Goal: Task Accomplishment & Management: Manage account settings

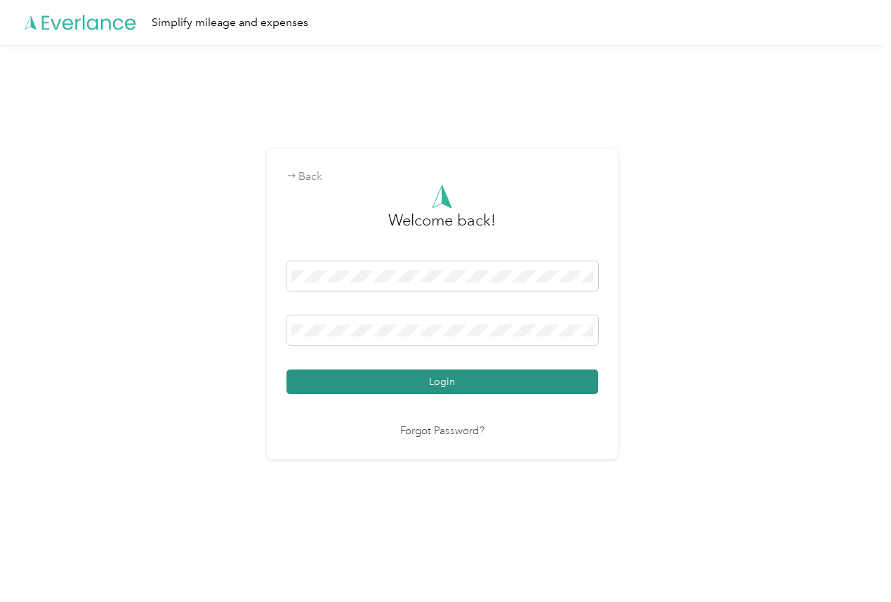
click at [320, 376] on button "Login" at bounding box center [443, 381] width 312 height 25
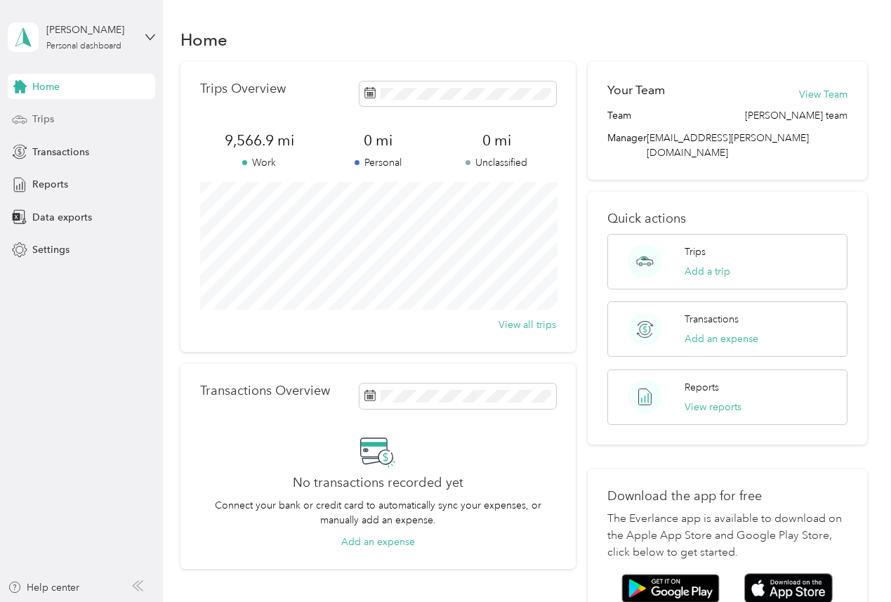
click at [48, 117] on span "Trips" at bounding box center [43, 119] width 22 height 15
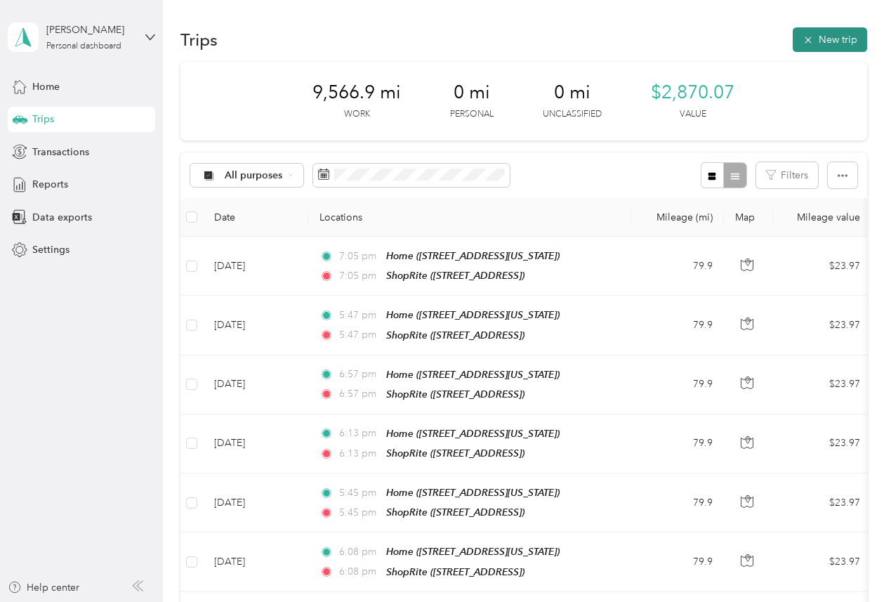
click at [814, 38] on icon "button" at bounding box center [808, 39] width 11 height 11
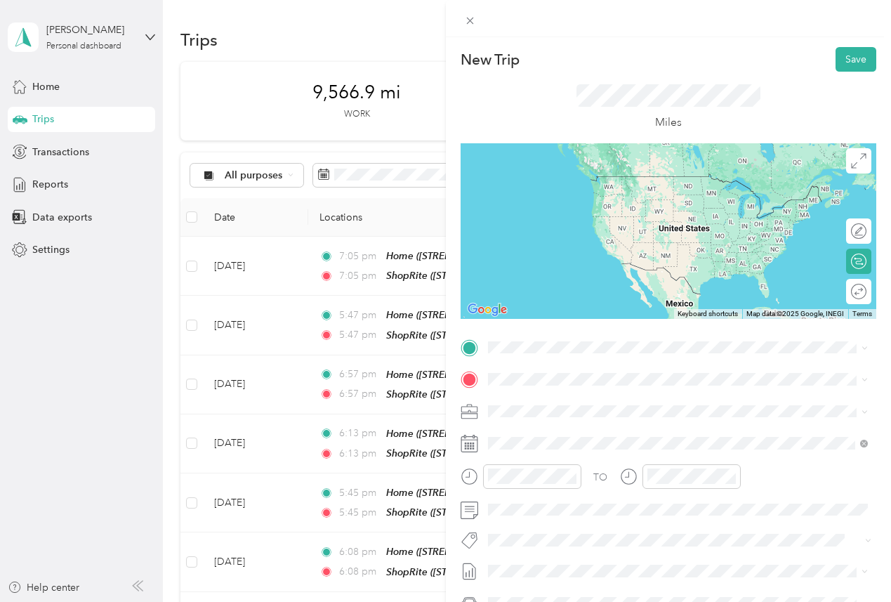
click at [551, 461] on div "Home [STREET_ADDRESS][US_STATE]" at bounding box center [584, 458] width 140 height 30
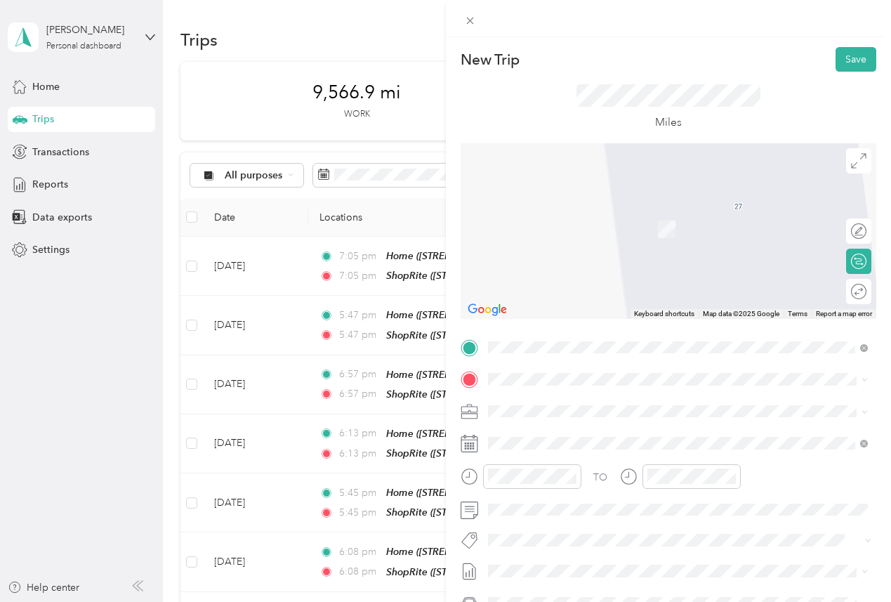
click at [535, 447] on div "TEAM ShopRite [STREET_ADDRESS]" at bounding box center [559, 438] width 91 height 34
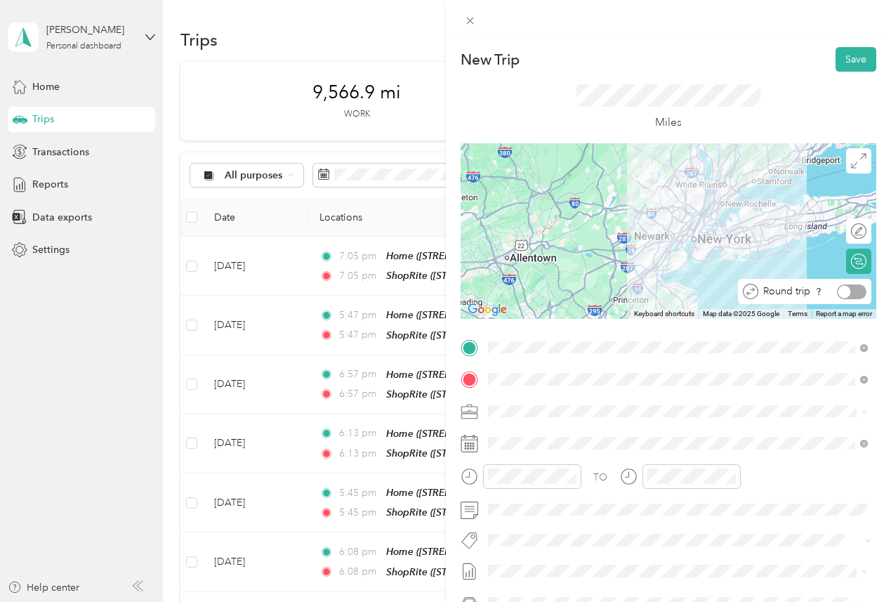
click at [846, 287] on div at bounding box center [845, 291] width 13 height 13
click at [849, 52] on button "Save" at bounding box center [856, 59] width 41 height 25
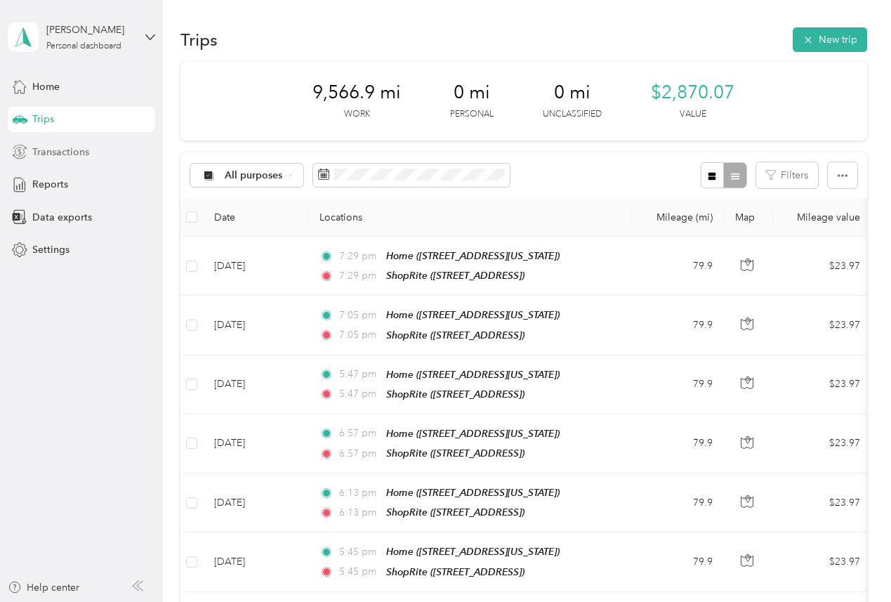
click at [70, 148] on span "Transactions" at bounding box center [60, 152] width 57 height 15
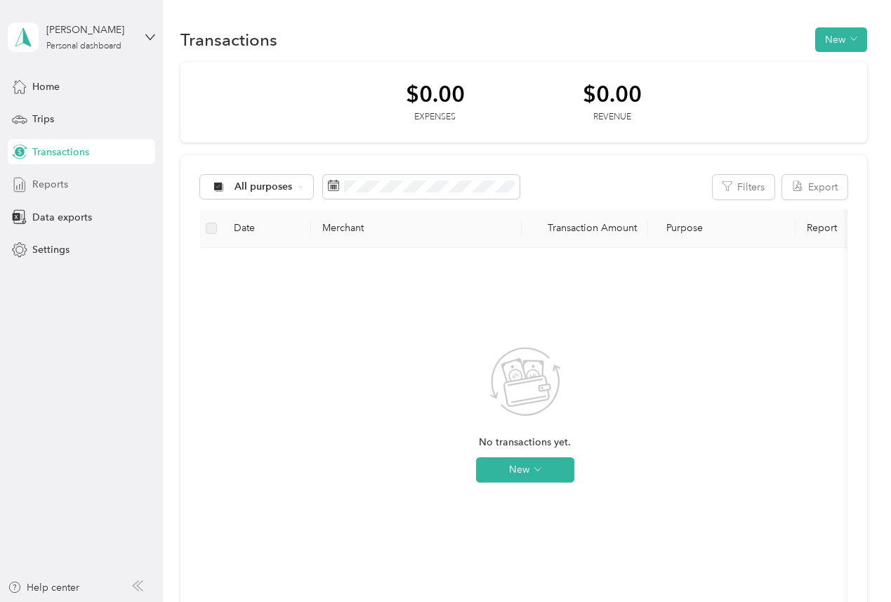
click at [46, 178] on span "Reports" at bounding box center [50, 184] width 36 height 15
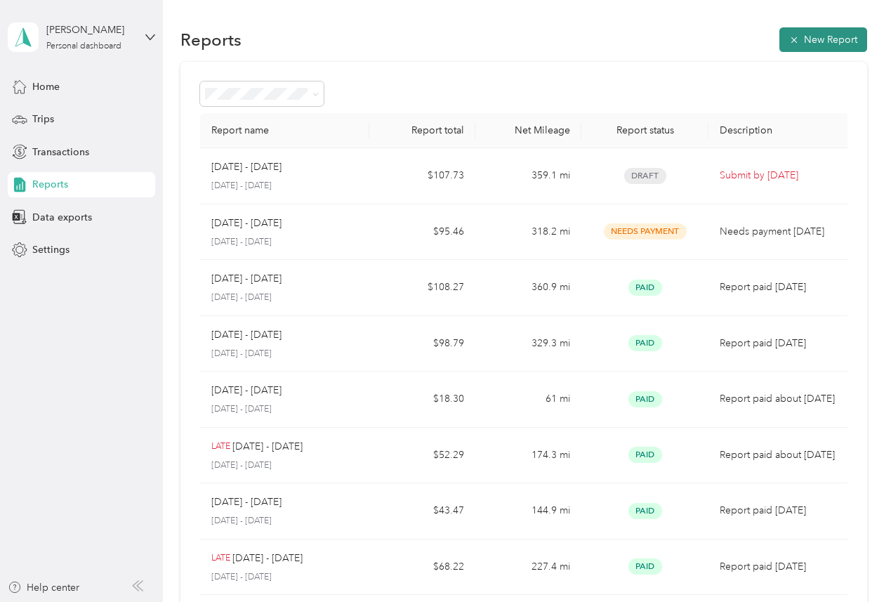
click at [812, 39] on button "New Report" at bounding box center [824, 39] width 88 height 25
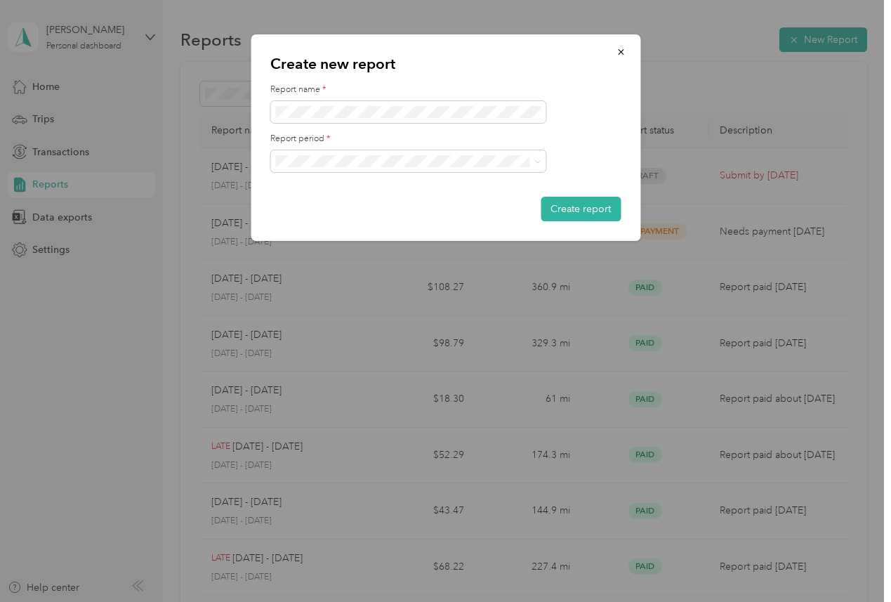
click at [786, 61] on div "Create new report Report name * Report period * Create report" at bounding box center [641, 139] width 390 height 211
click at [623, 49] on icon "button" at bounding box center [621, 52] width 6 height 6
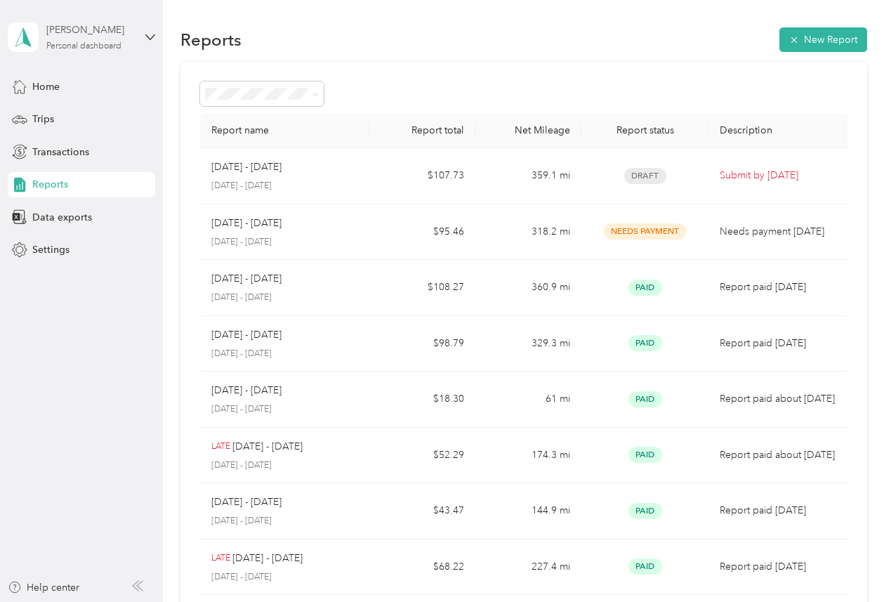
click at [133, 30] on div "[PERSON_NAME]" at bounding box center [90, 29] width 88 height 15
click at [53, 112] on div "Log out" at bounding box center [47, 115] width 54 height 15
